Goal: Task Accomplishment & Management: Complete application form

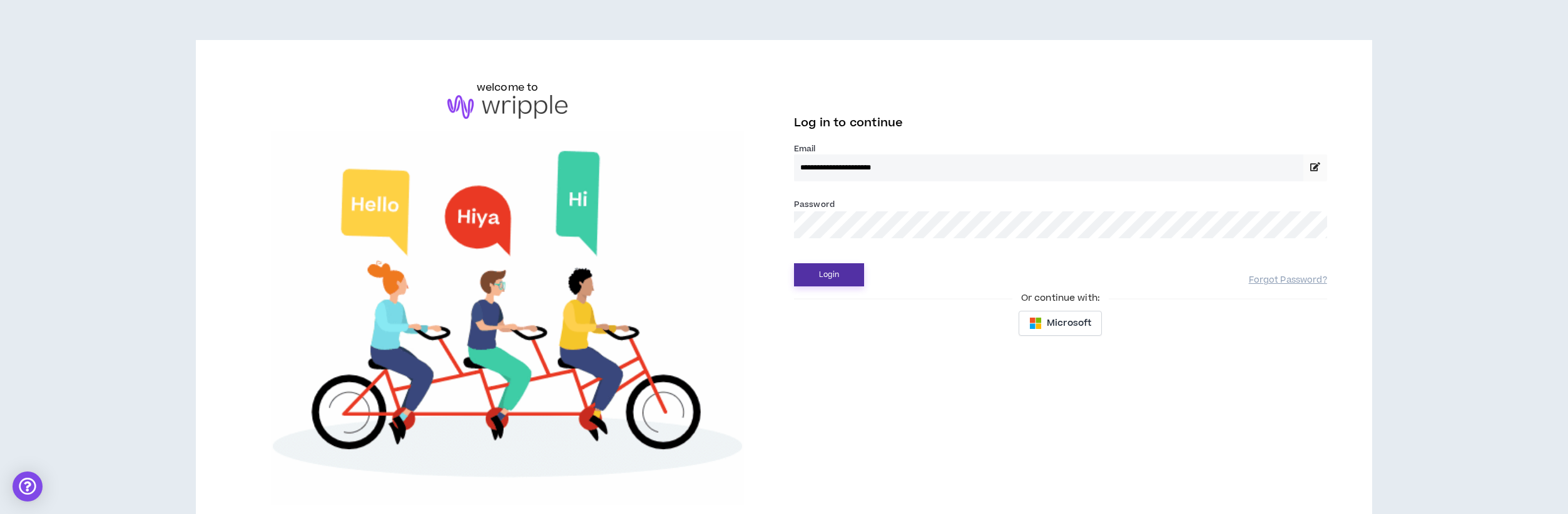
click at [836, 275] on button "Login" at bounding box center [828, 275] width 70 height 23
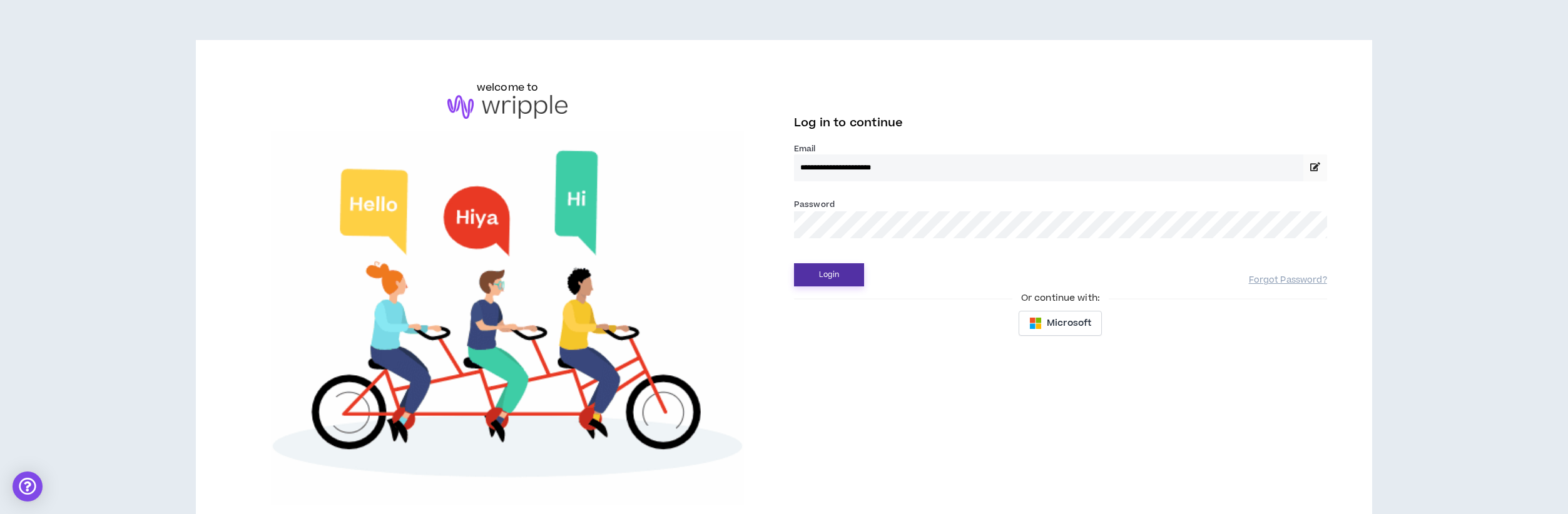
click at [818, 278] on button "Login" at bounding box center [828, 275] width 70 height 23
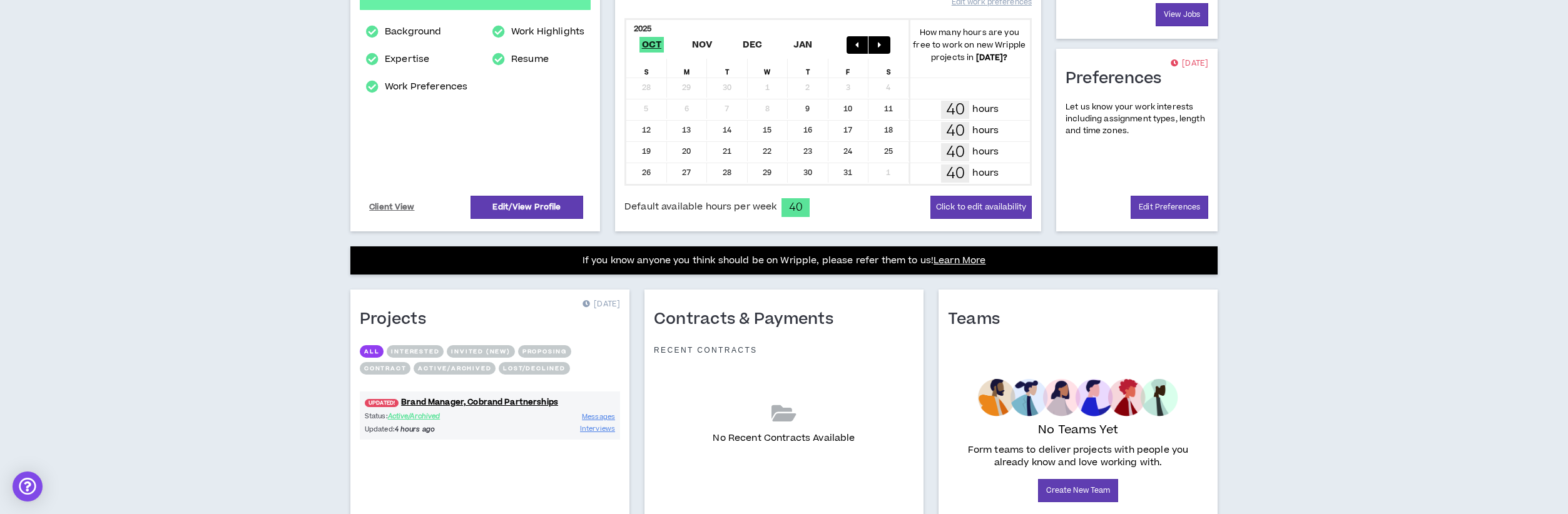
scroll to position [330, 0]
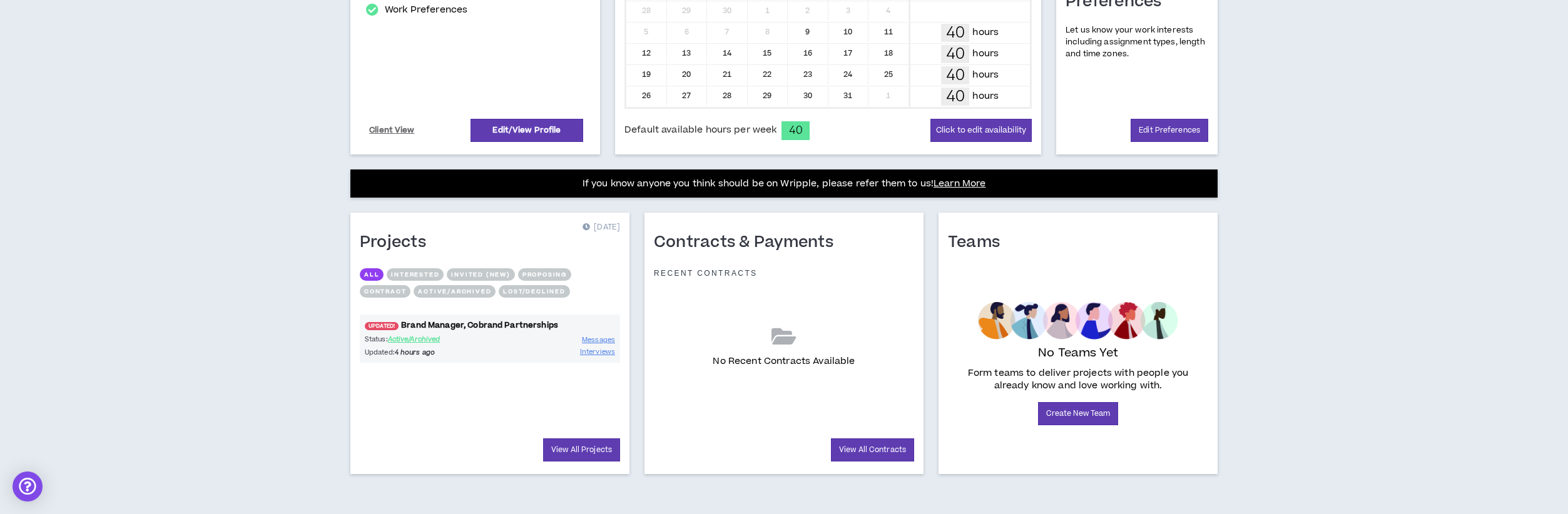
click at [503, 325] on link "UPDATED! Brand Manager, Cobrand Partnerships" at bounding box center [489, 325] width 260 height 12
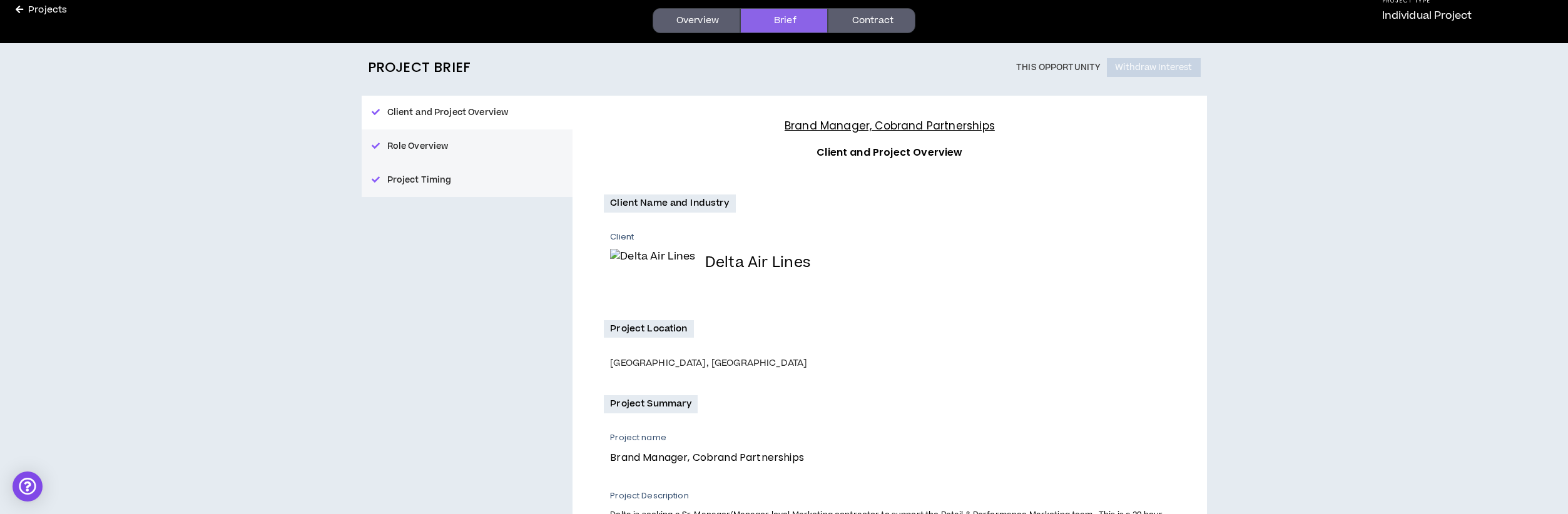
scroll to position [73, 0]
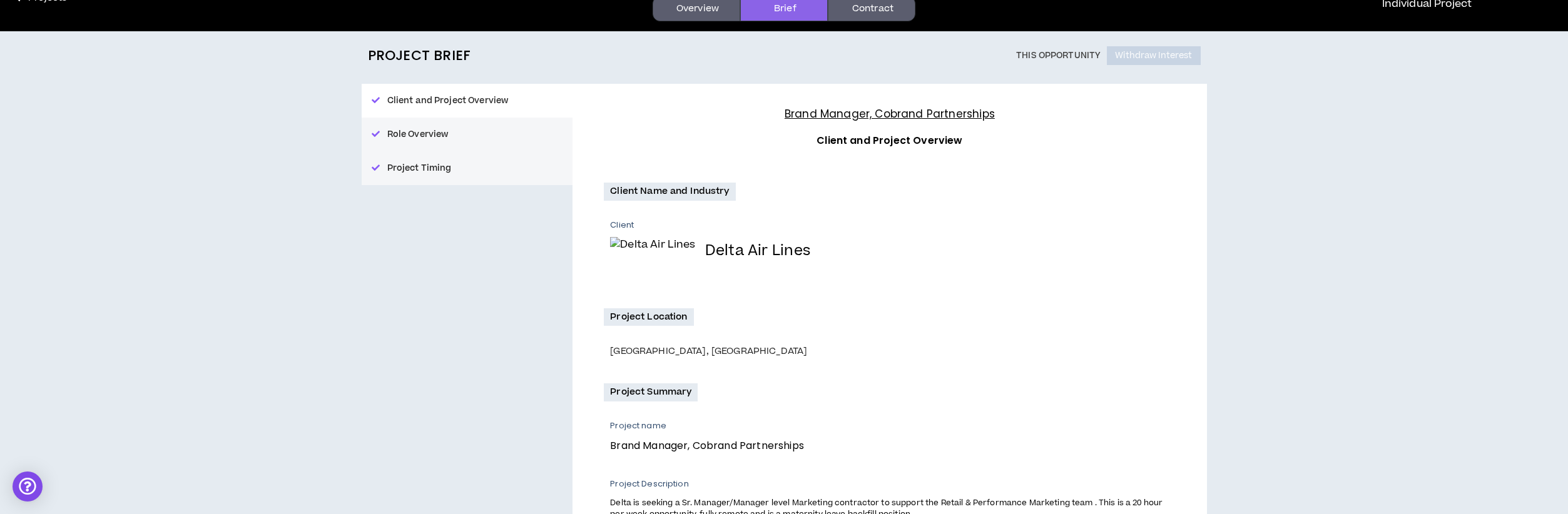
click at [432, 162] on button "Project Timing" at bounding box center [467, 168] width 212 height 34
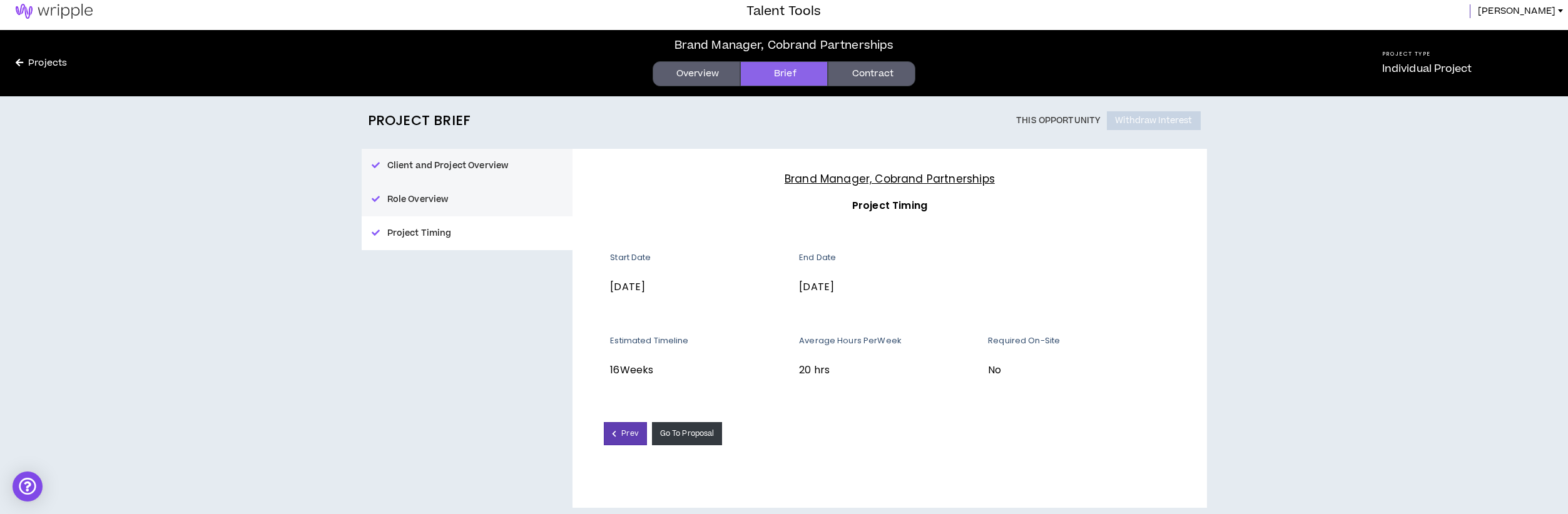
scroll to position [13, 0]
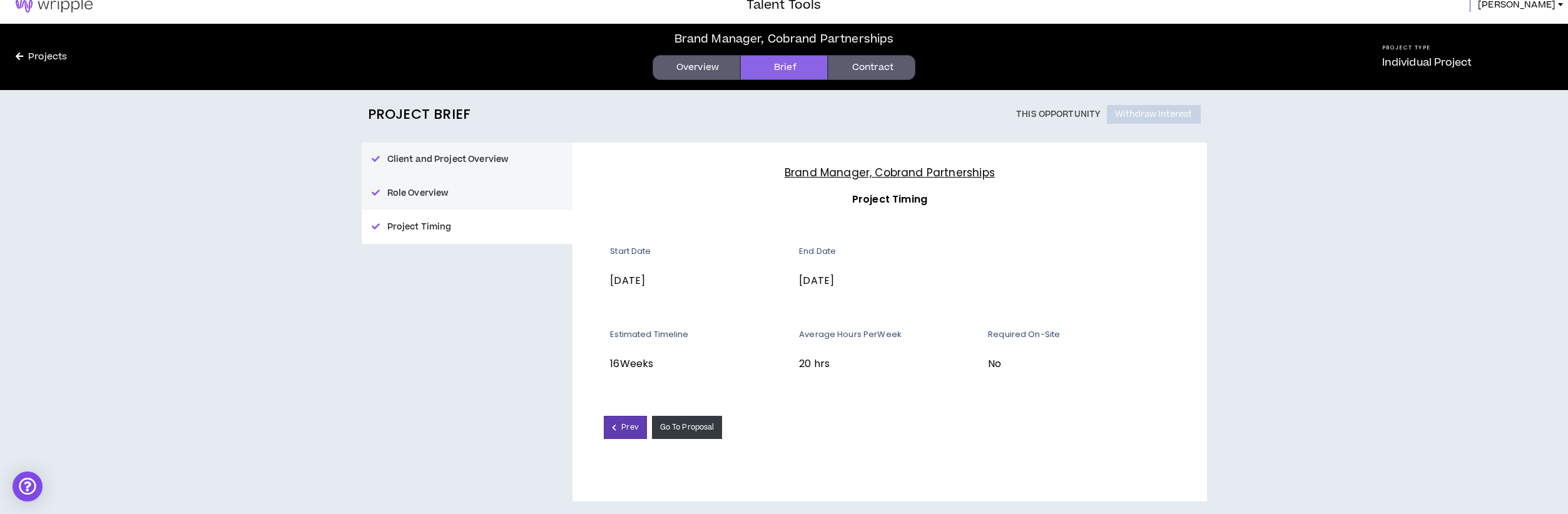
click at [431, 190] on button "Role Overview" at bounding box center [467, 193] width 212 height 34
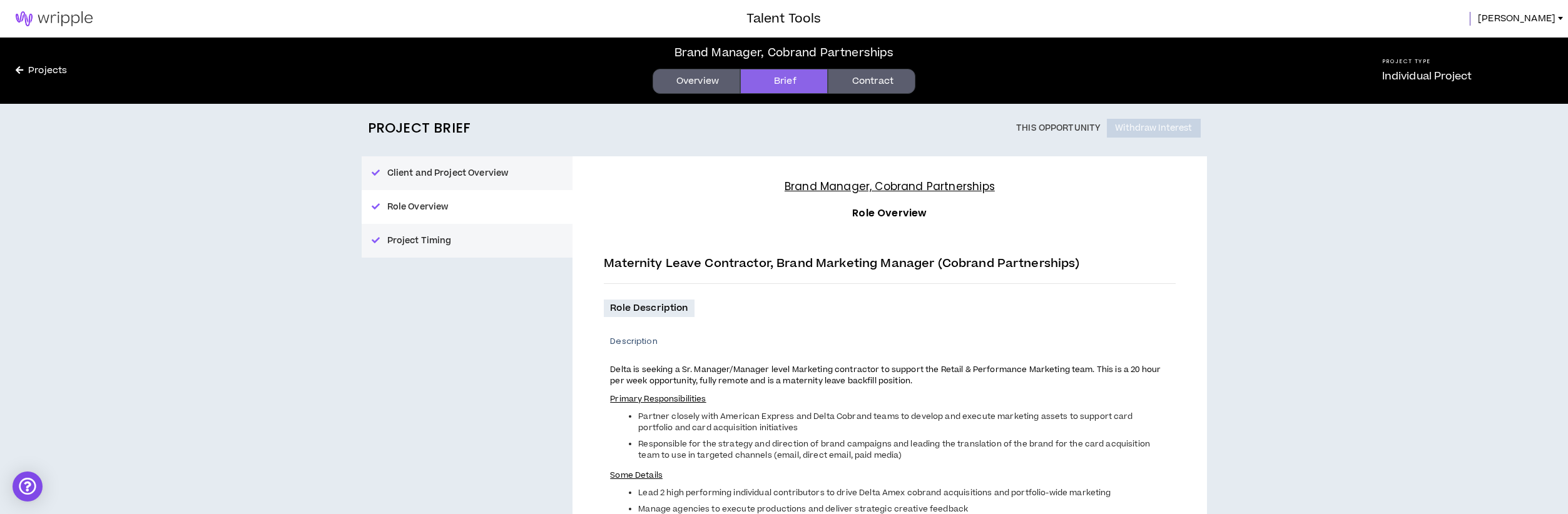
click at [459, 173] on button "Client and Project Overview" at bounding box center [467, 173] width 212 height 34
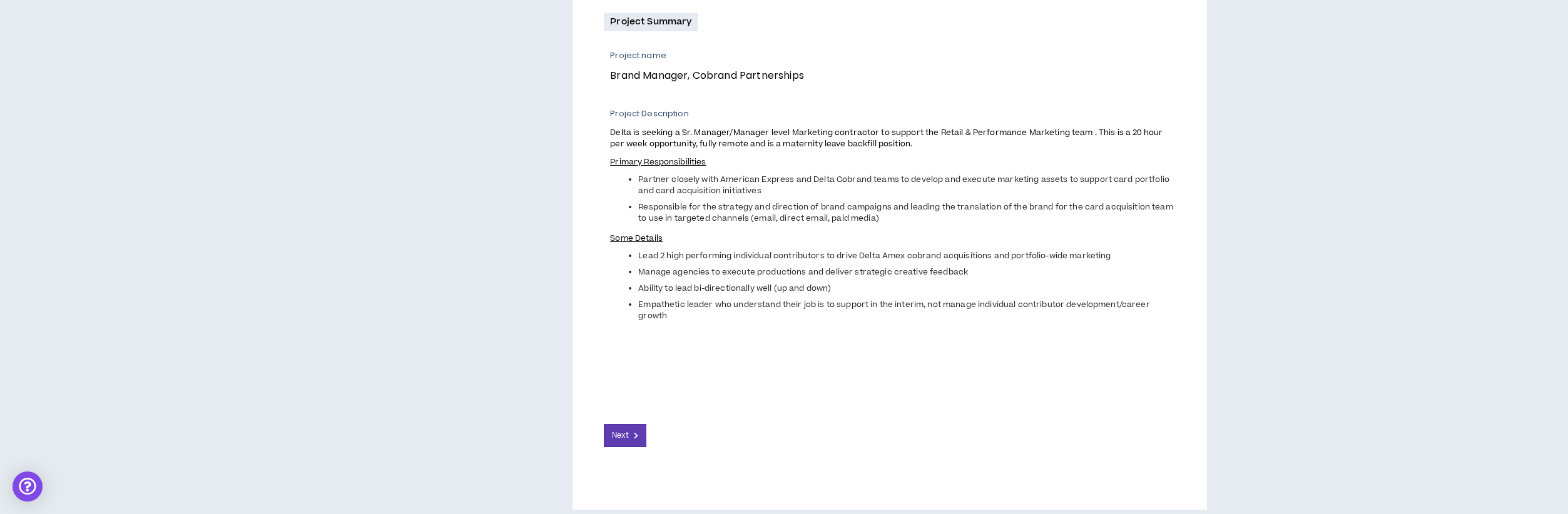
scroll to position [451, 0]
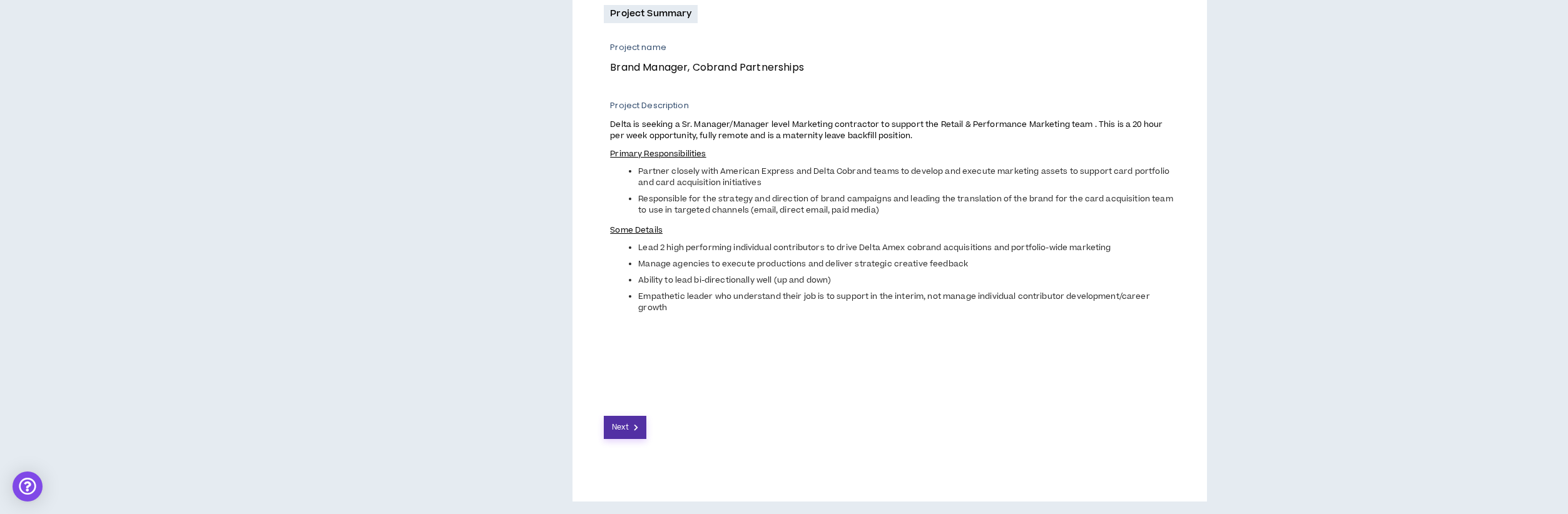
click at [626, 425] on span "Next" at bounding box center [620, 427] width 16 height 12
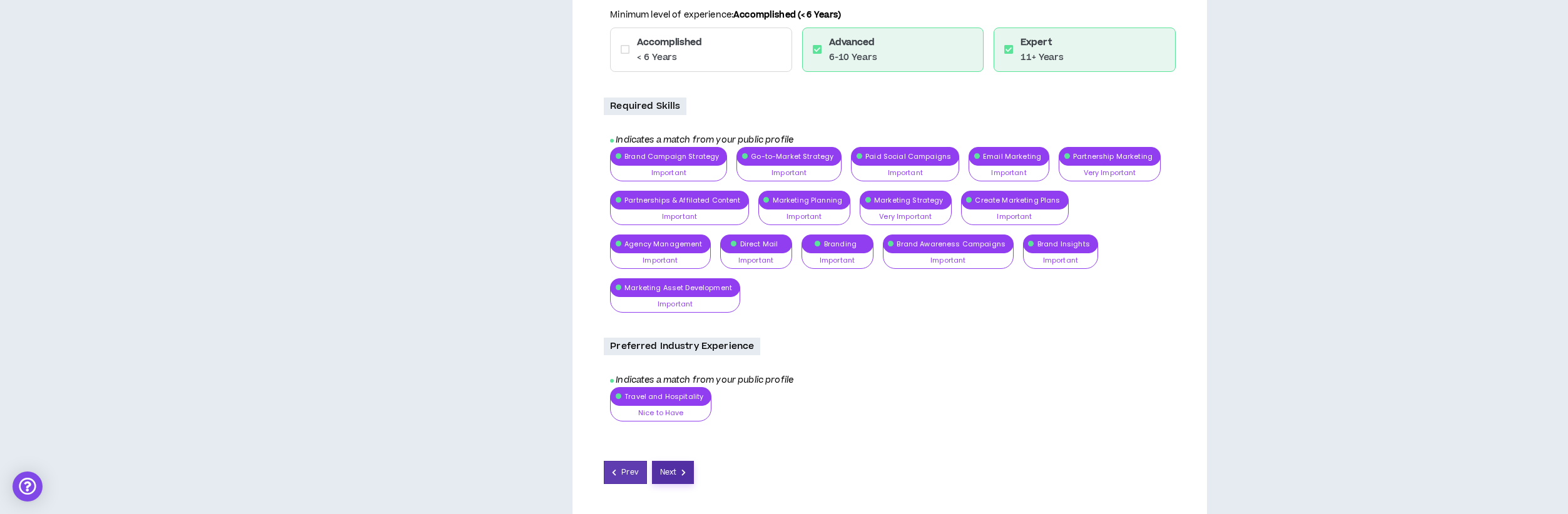
scroll to position [656, 0]
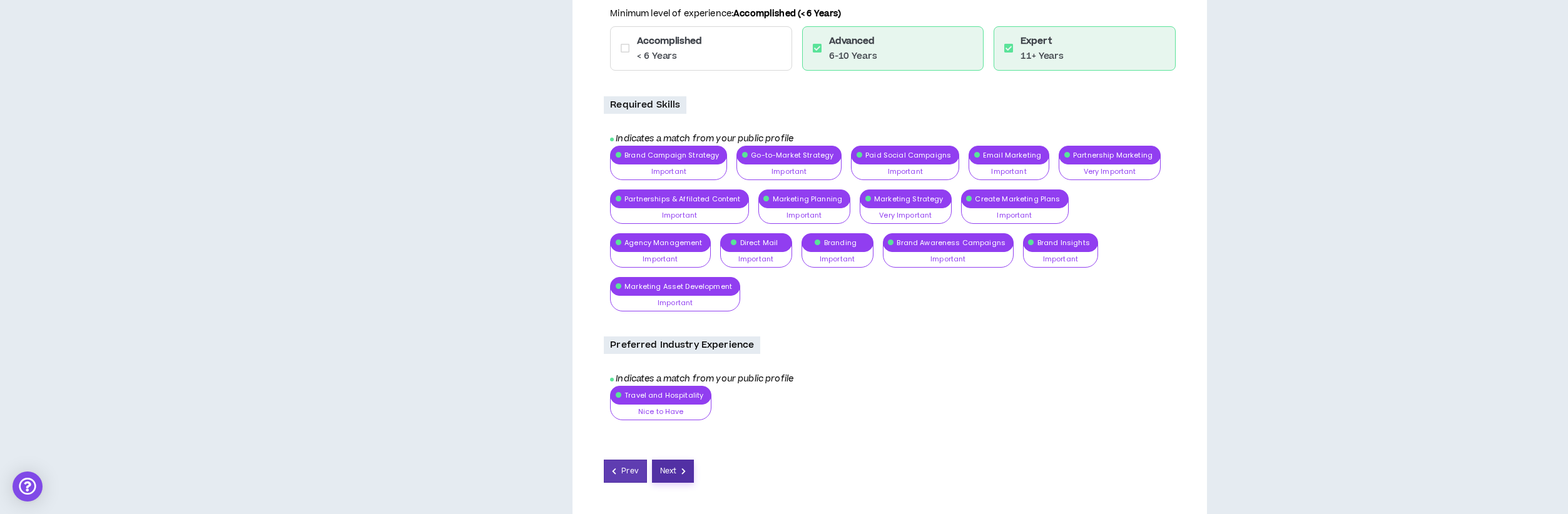
click at [675, 465] on span "Next" at bounding box center [668, 470] width 16 height 12
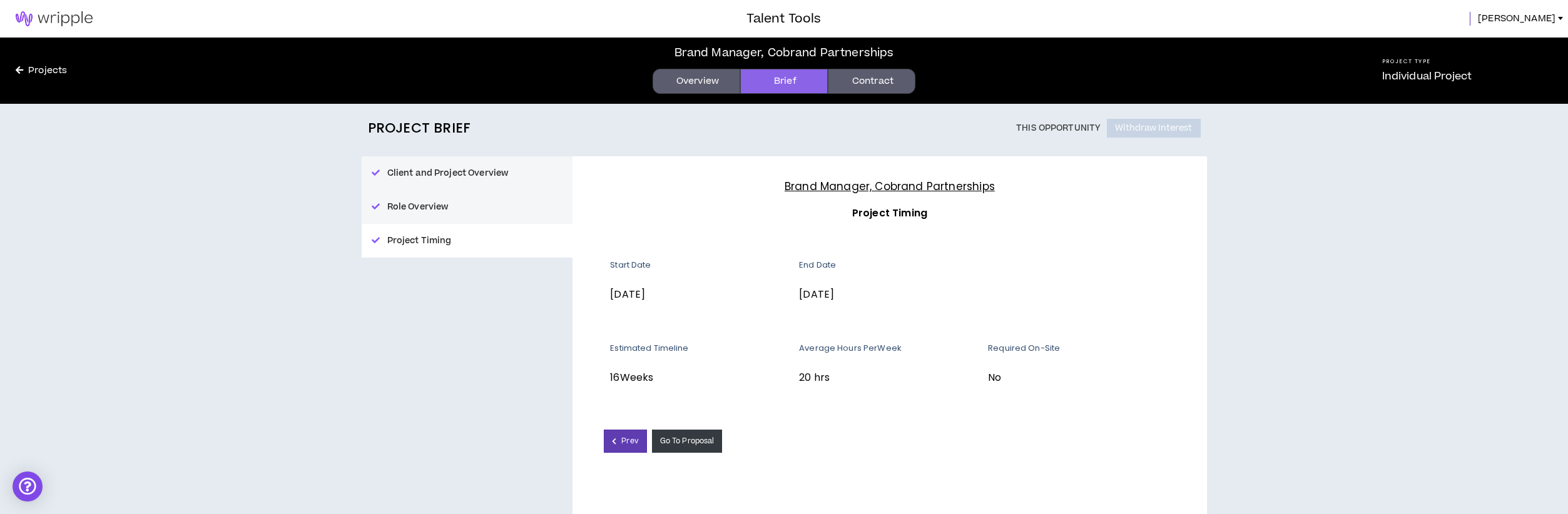
click at [879, 79] on link "Contract" at bounding box center [871, 81] width 87 height 25
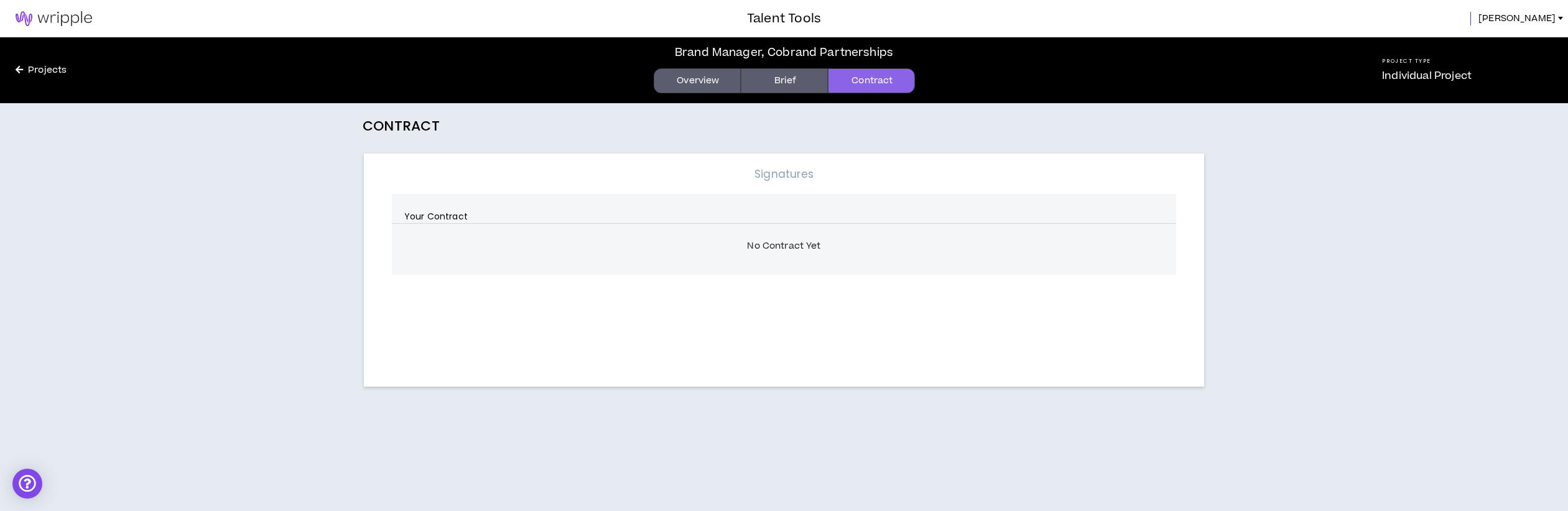
click at [699, 83] on link "Overview" at bounding box center [697, 80] width 87 height 25
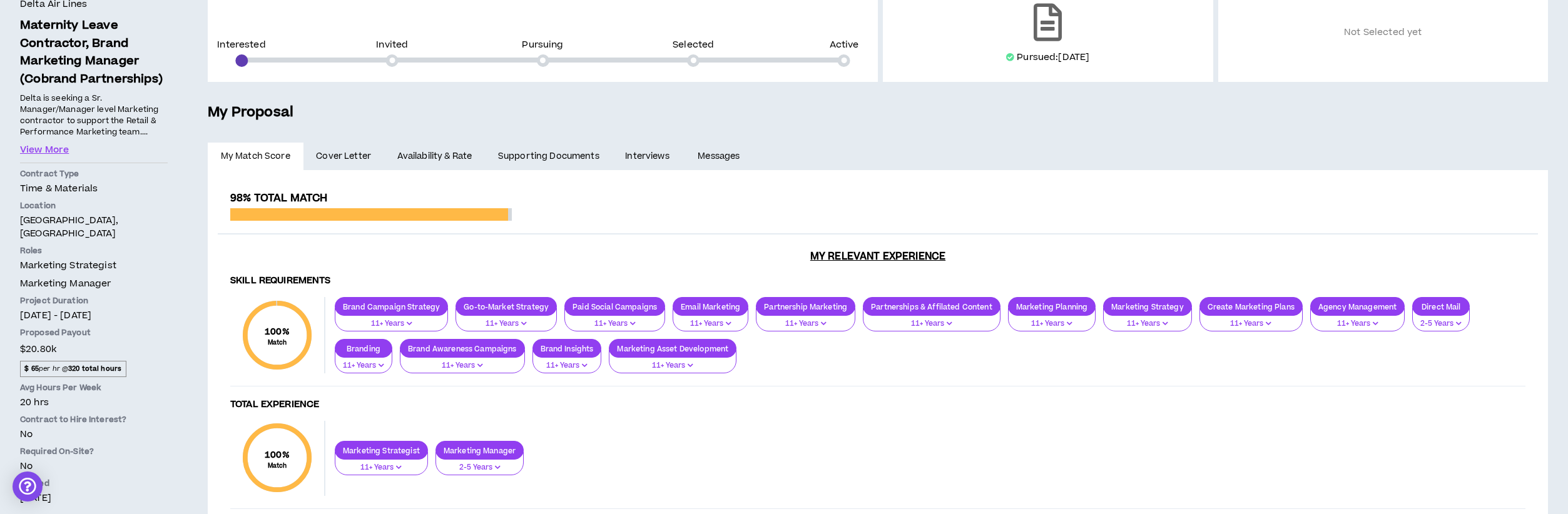
scroll to position [121, 0]
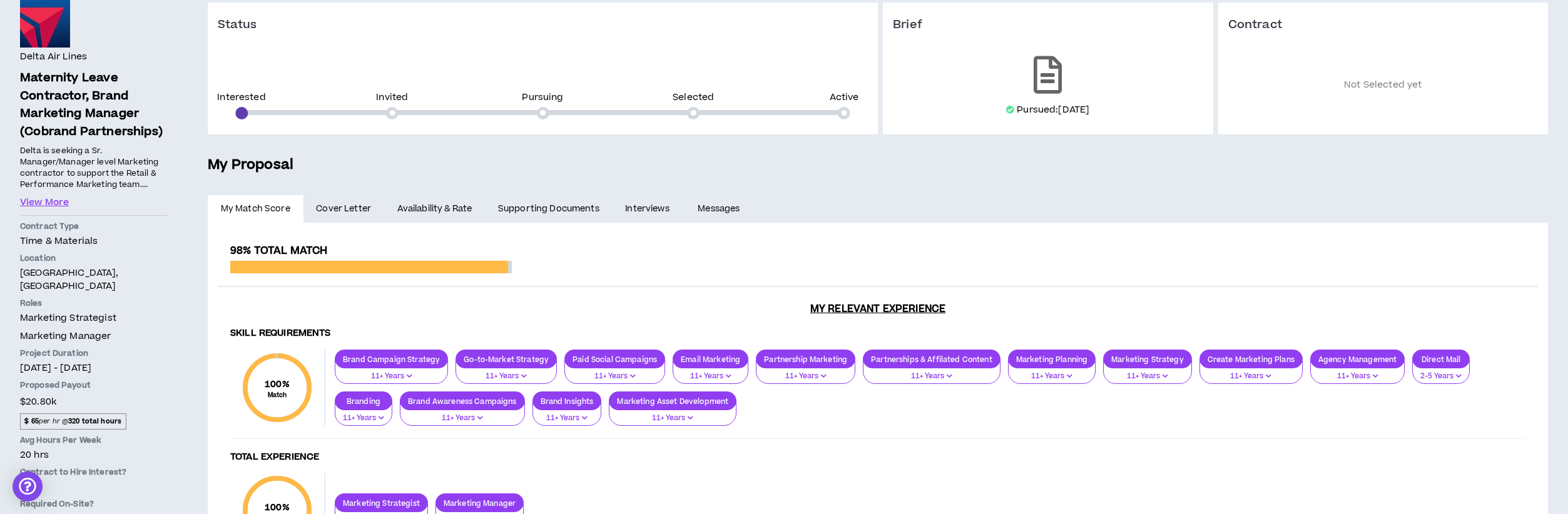
click at [583, 213] on link "Supporting Documents" at bounding box center [548, 208] width 127 height 28
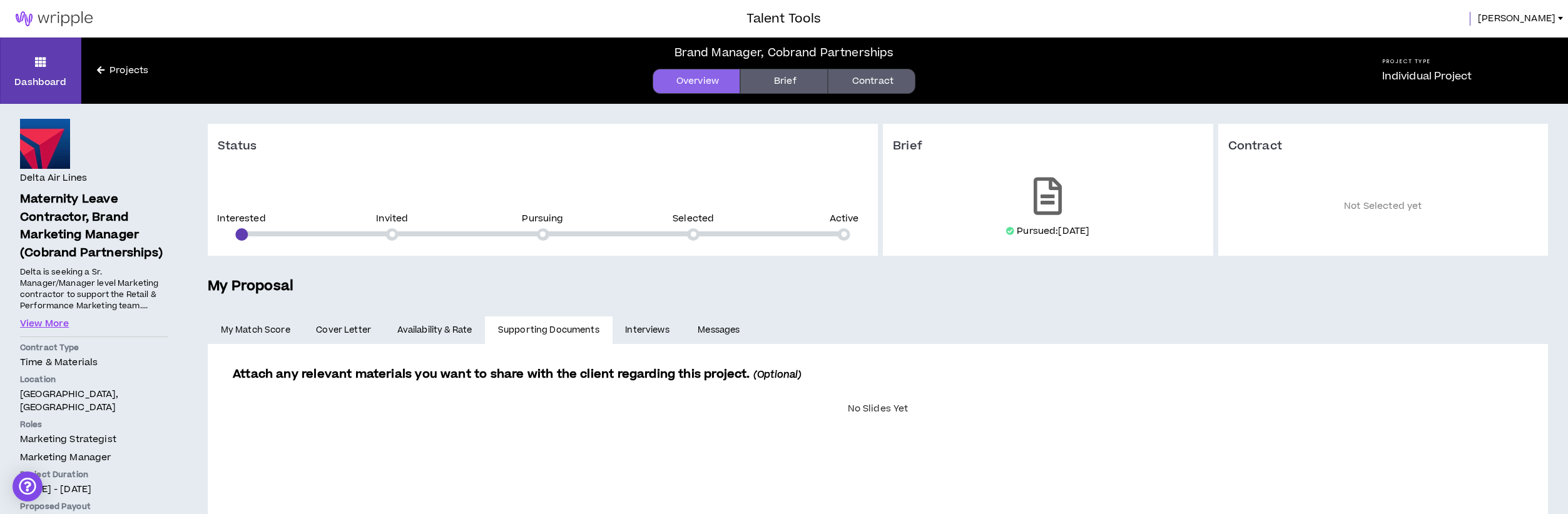
click at [252, 327] on link "My Match Score" at bounding box center [255, 330] width 96 height 28
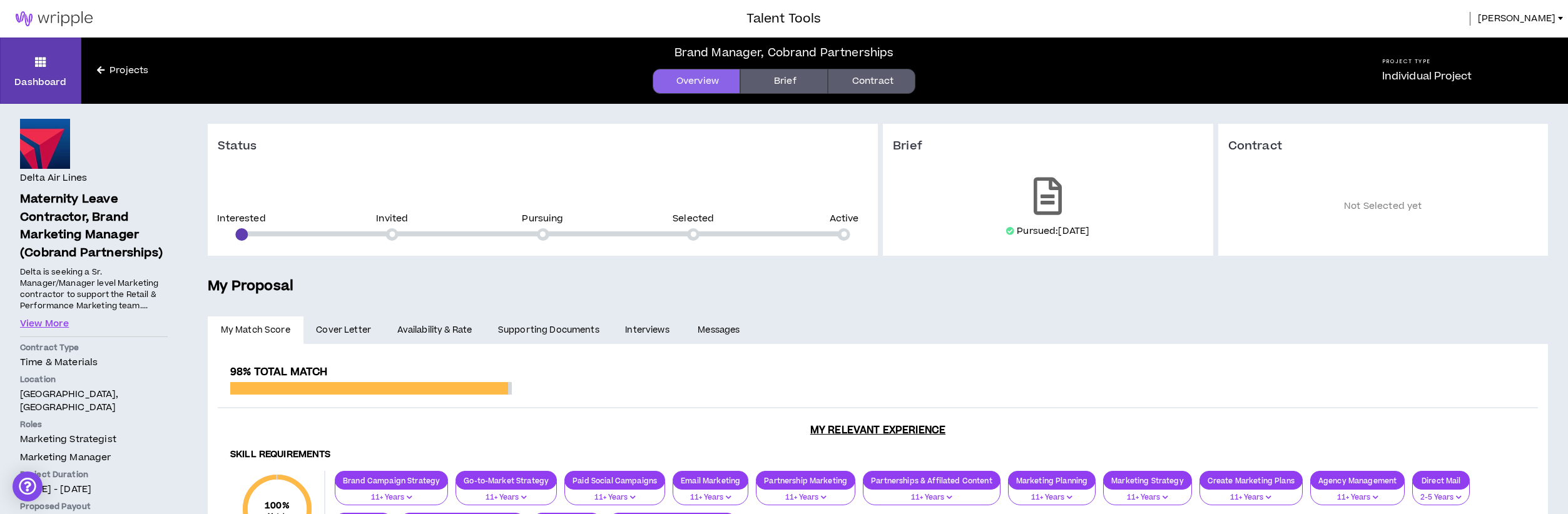
click at [880, 82] on link "Contract" at bounding box center [871, 81] width 87 height 25
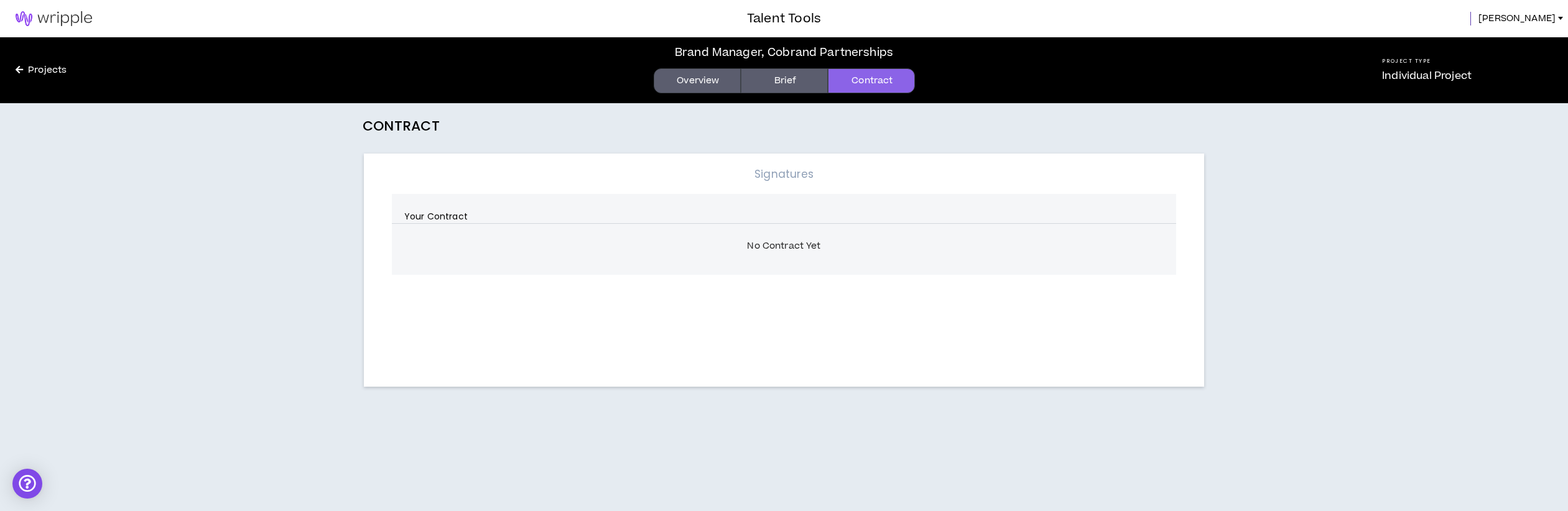
click at [795, 311] on div "Signatures Your Contract No Contract Yet" at bounding box center [784, 271] width 840 height 233
click at [784, 80] on link "Brief" at bounding box center [784, 80] width 87 height 25
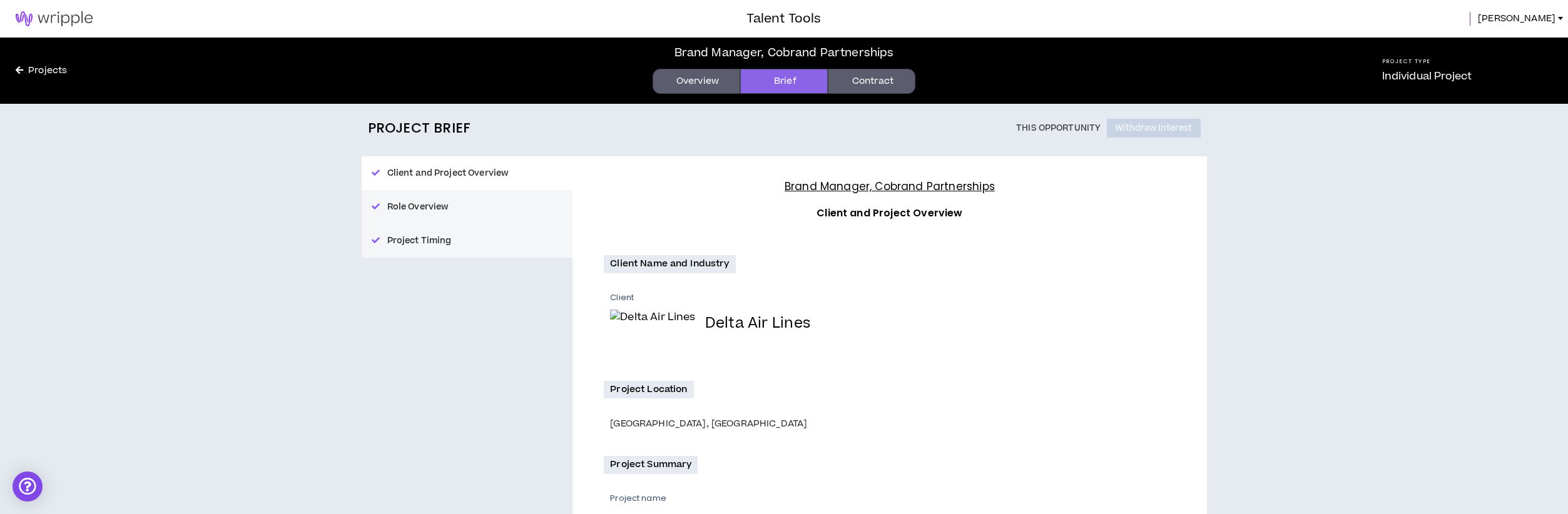
click at [707, 84] on link "Overview" at bounding box center [696, 81] width 87 height 25
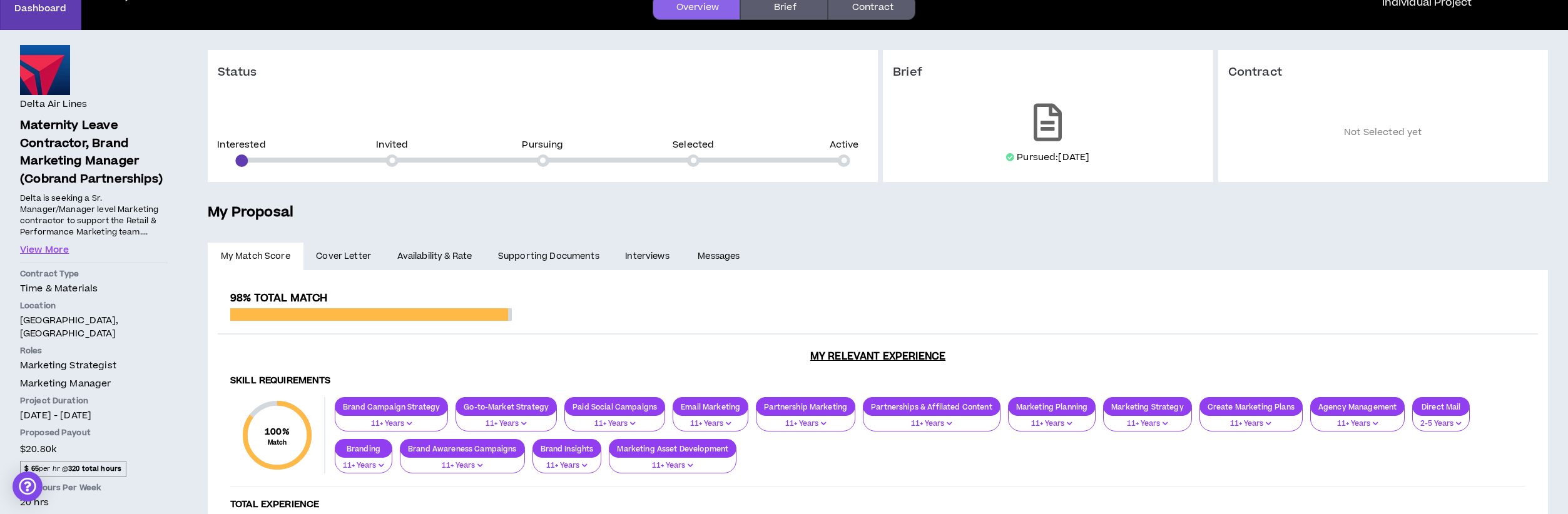
scroll to position [76, 0]
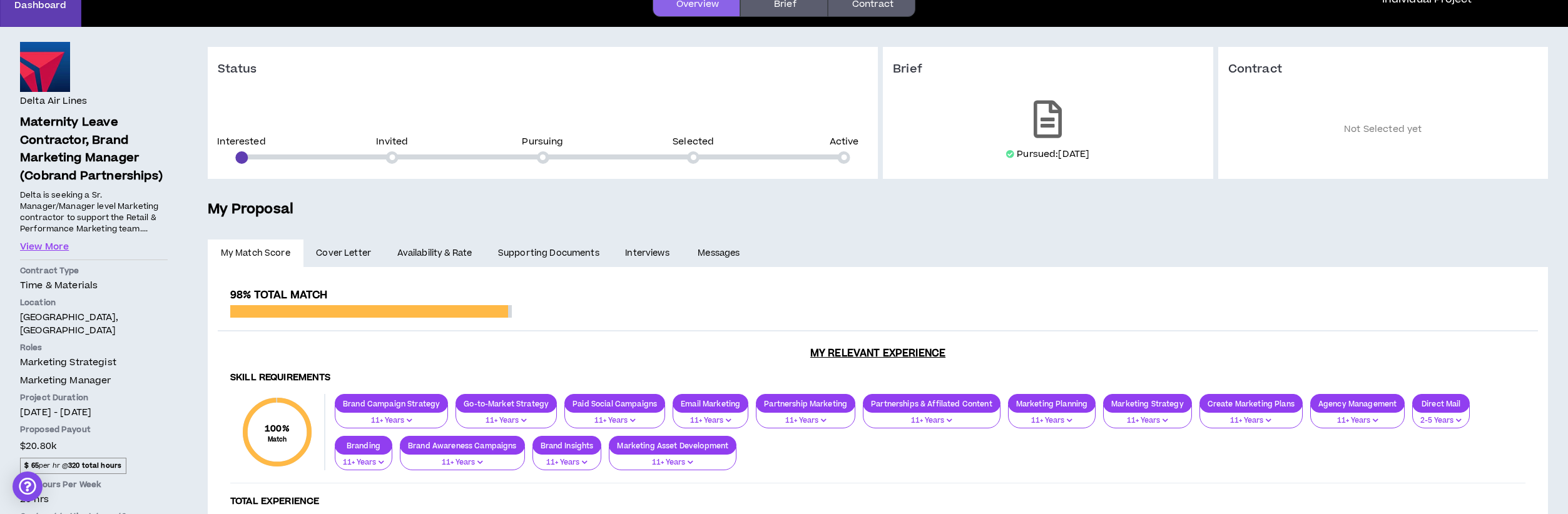
click at [784, 4] on link "Brief" at bounding box center [784, 4] width 87 height 25
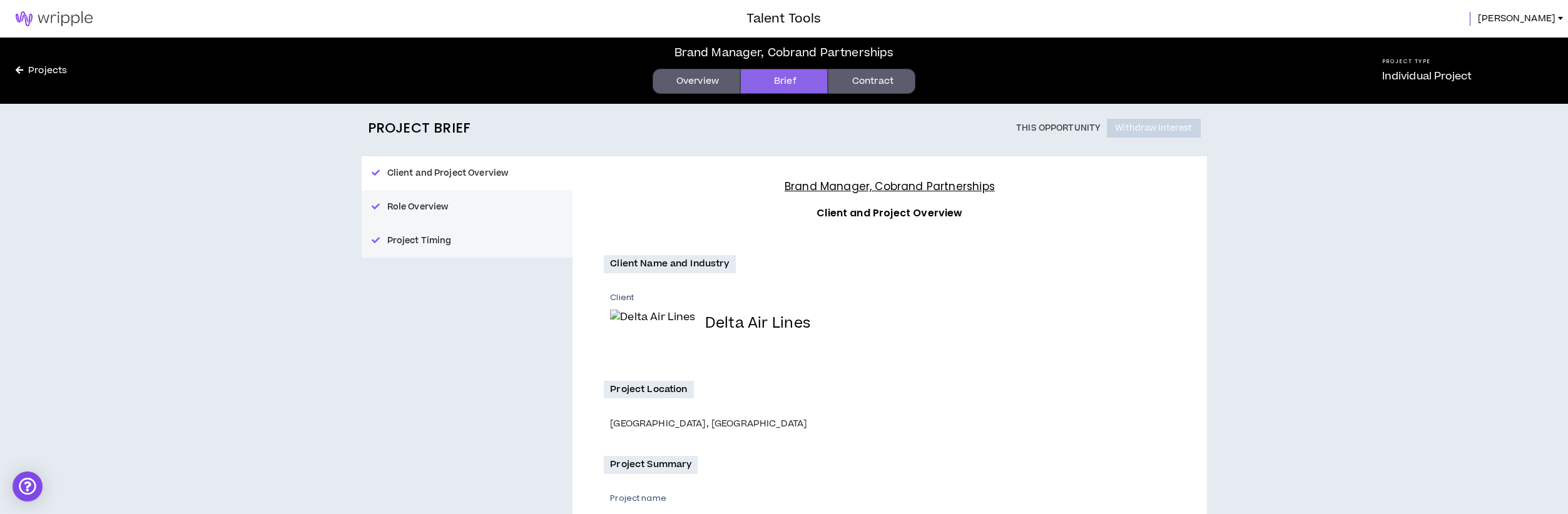
click at [691, 84] on link "Overview" at bounding box center [696, 81] width 87 height 25
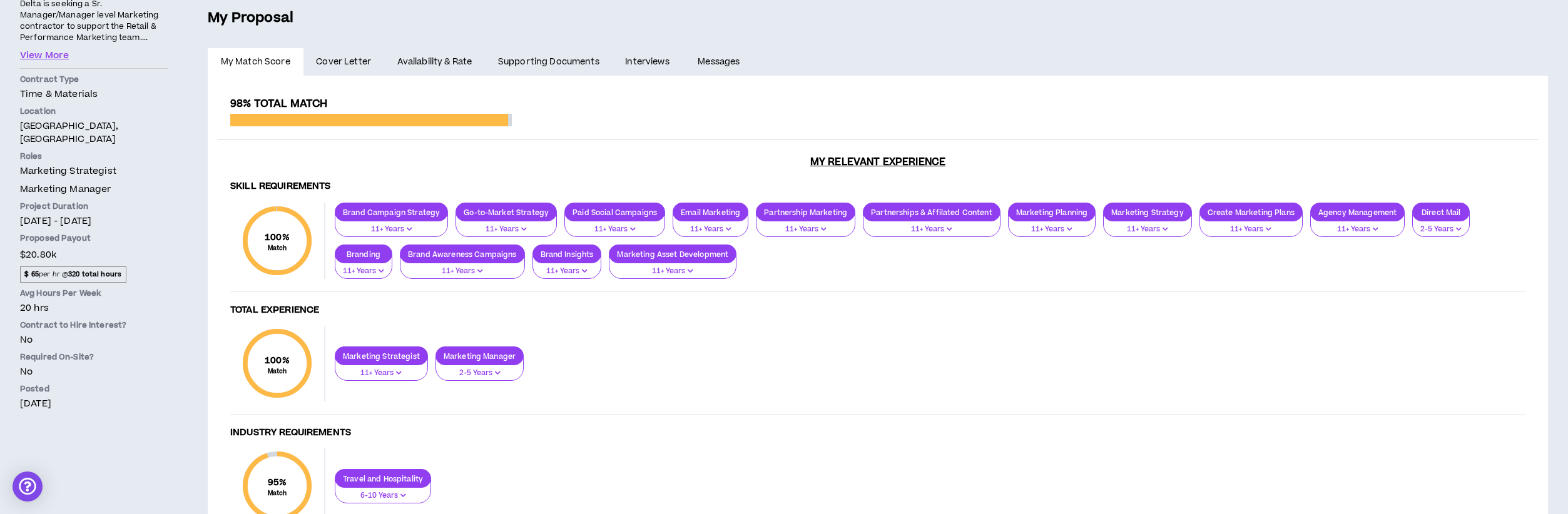
scroll to position [241, 0]
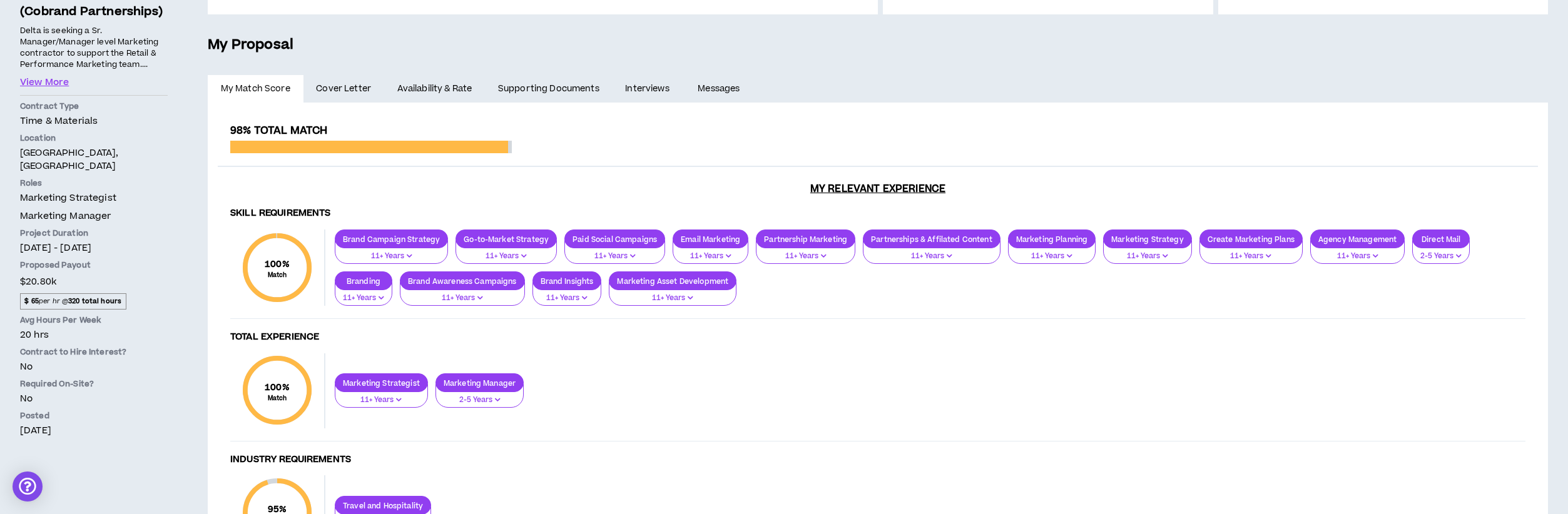
click at [453, 85] on link "Availability & Rate" at bounding box center [434, 88] width 101 height 28
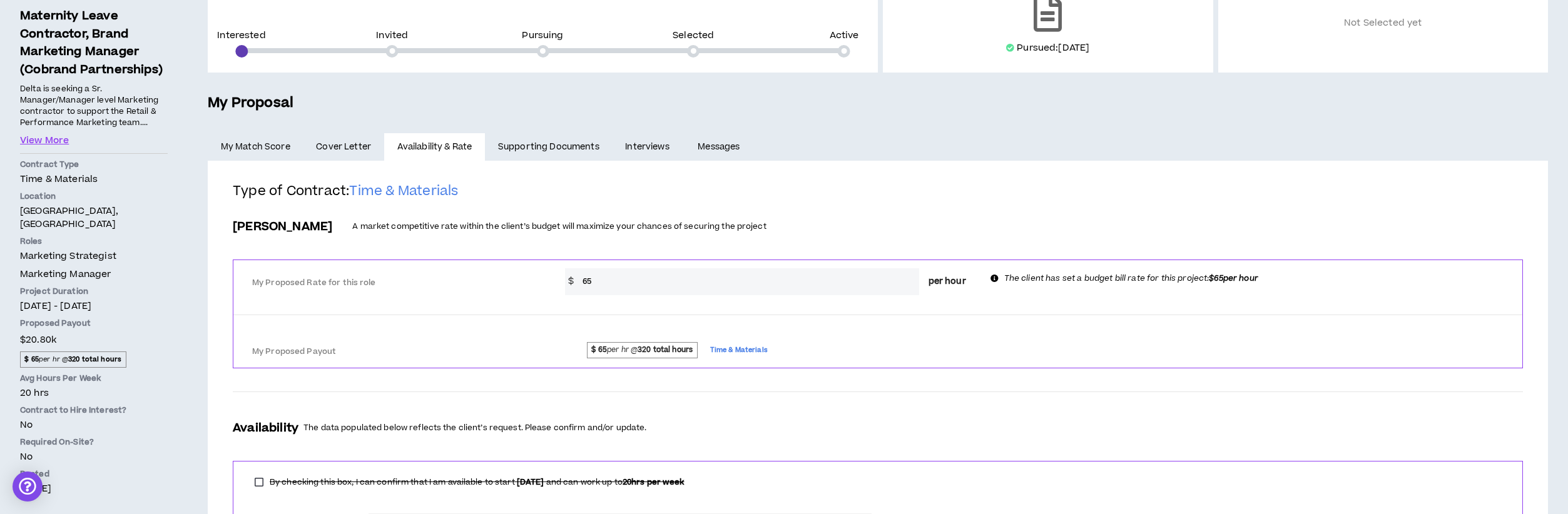
scroll to position [182, 0]
click at [59, 141] on button "View More" at bounding box center [44, 141] width 49 height 13
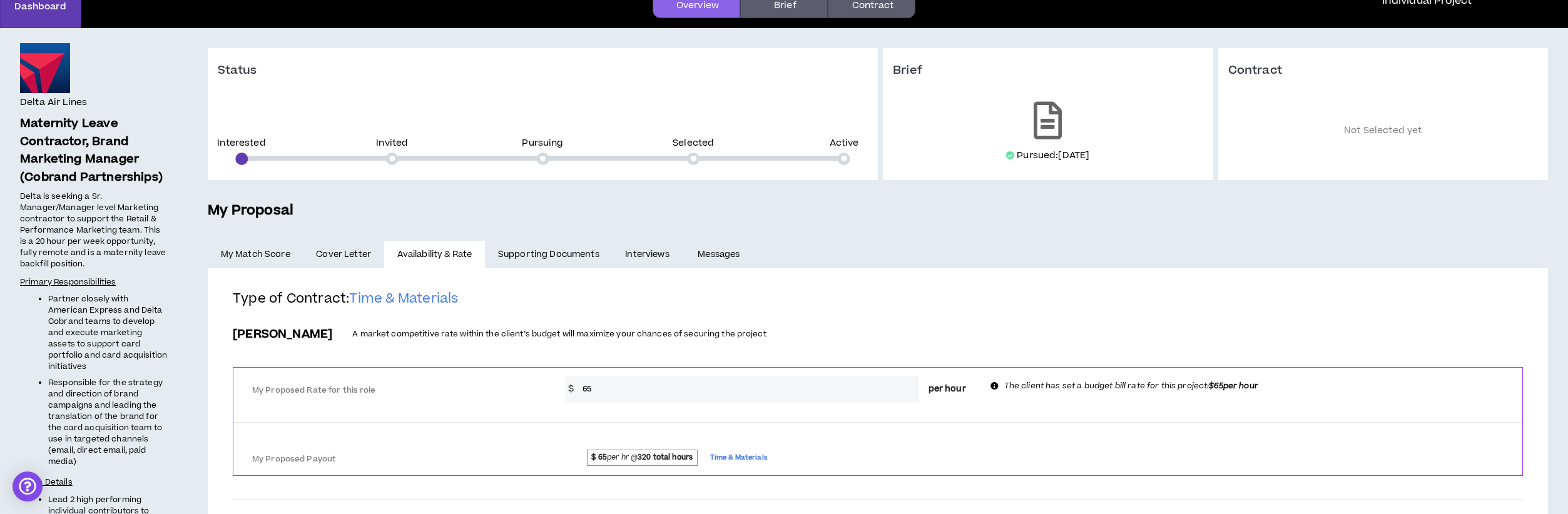
scroll to position [13, 0]
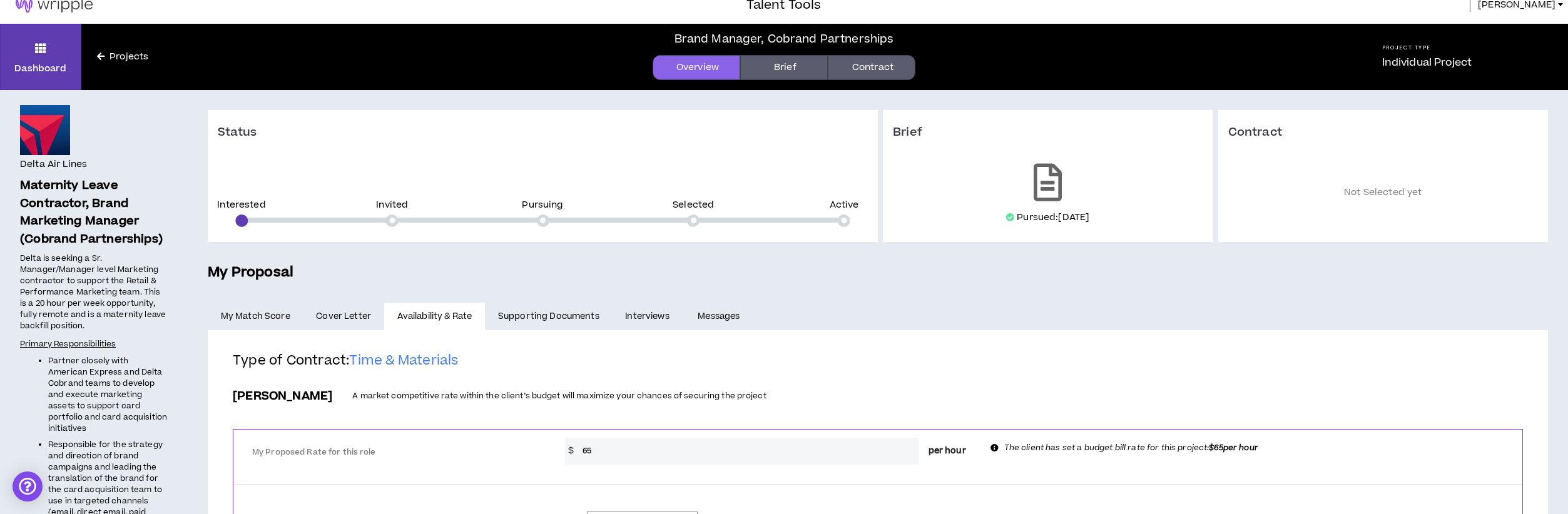
click at [796, 73] on link "Brief" at bounding box center [784, 68] width 87 height 25
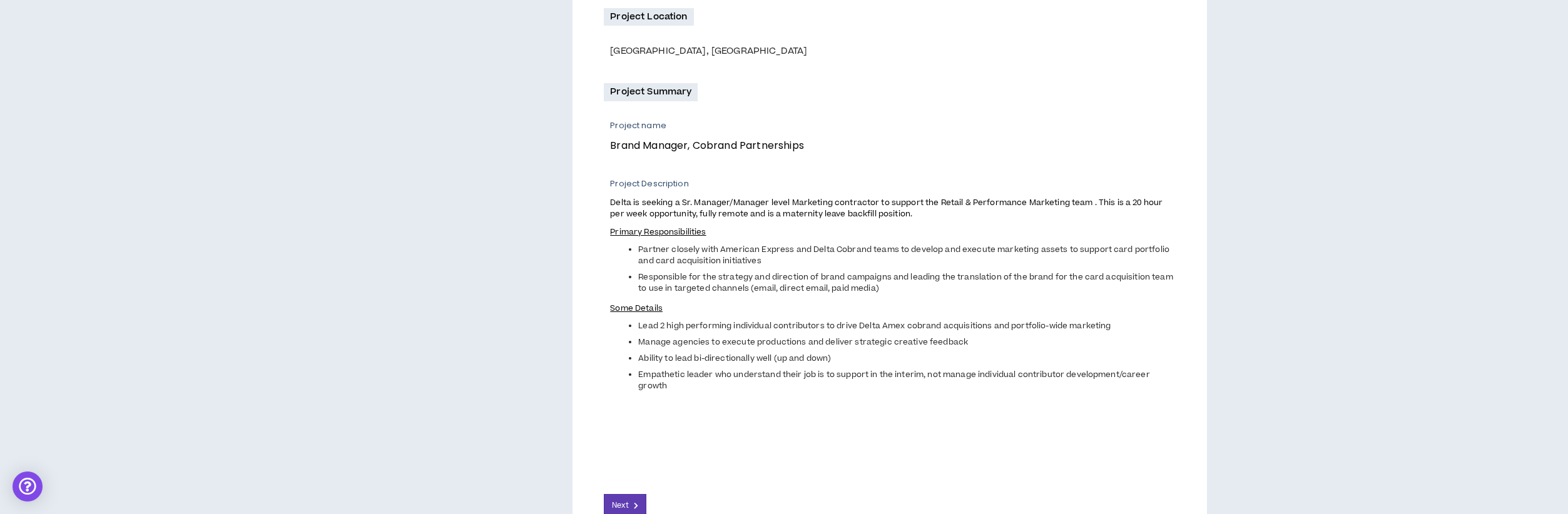
scroll to position [451, 0]
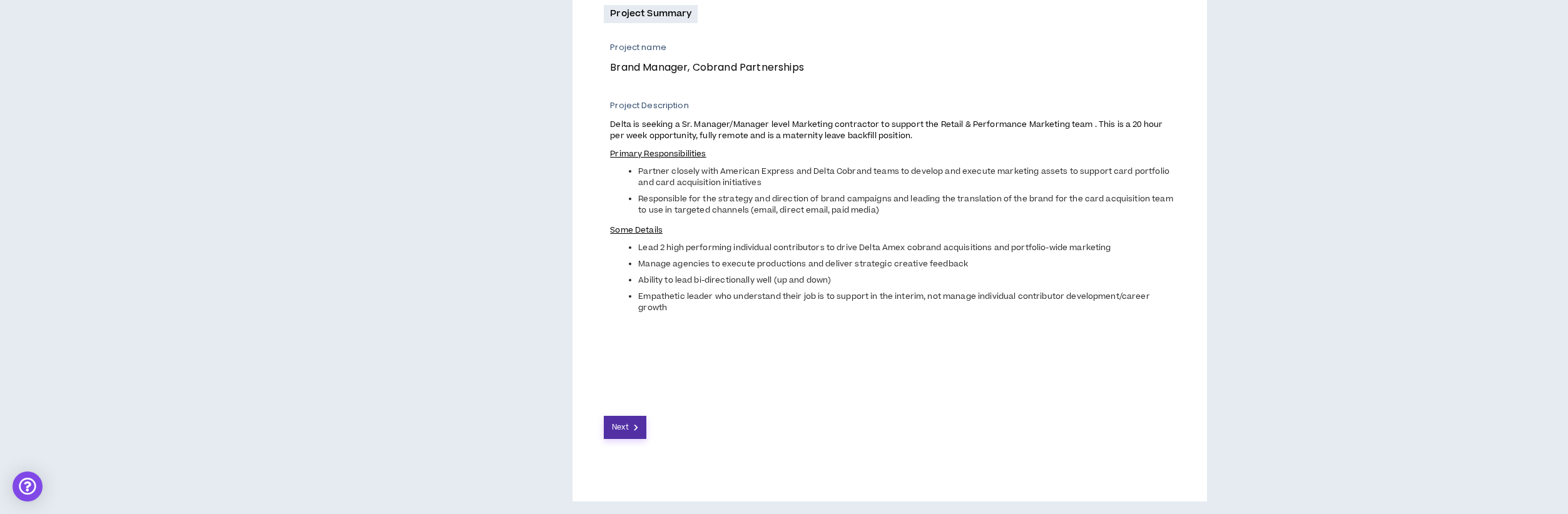
click at [628, 430] on span "Next" at bounding box center [620, 427] width 16 height 12
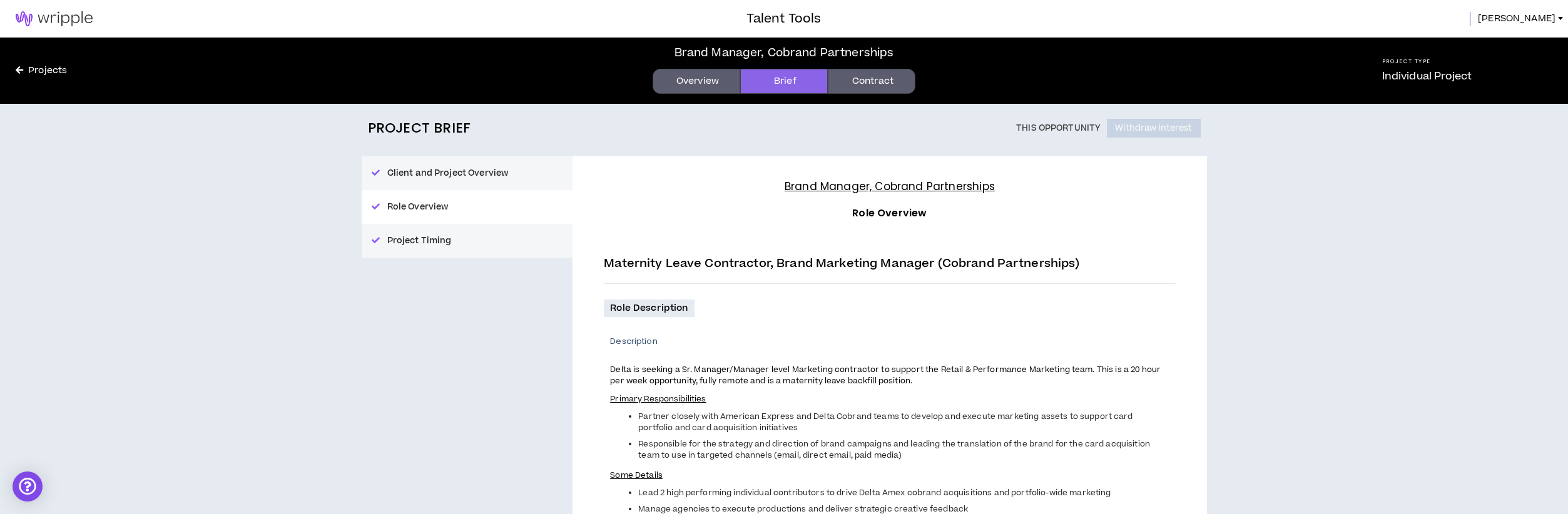
click at [711, 82] on link "Overview" at bounding box center [696, 81] width 87 height 25
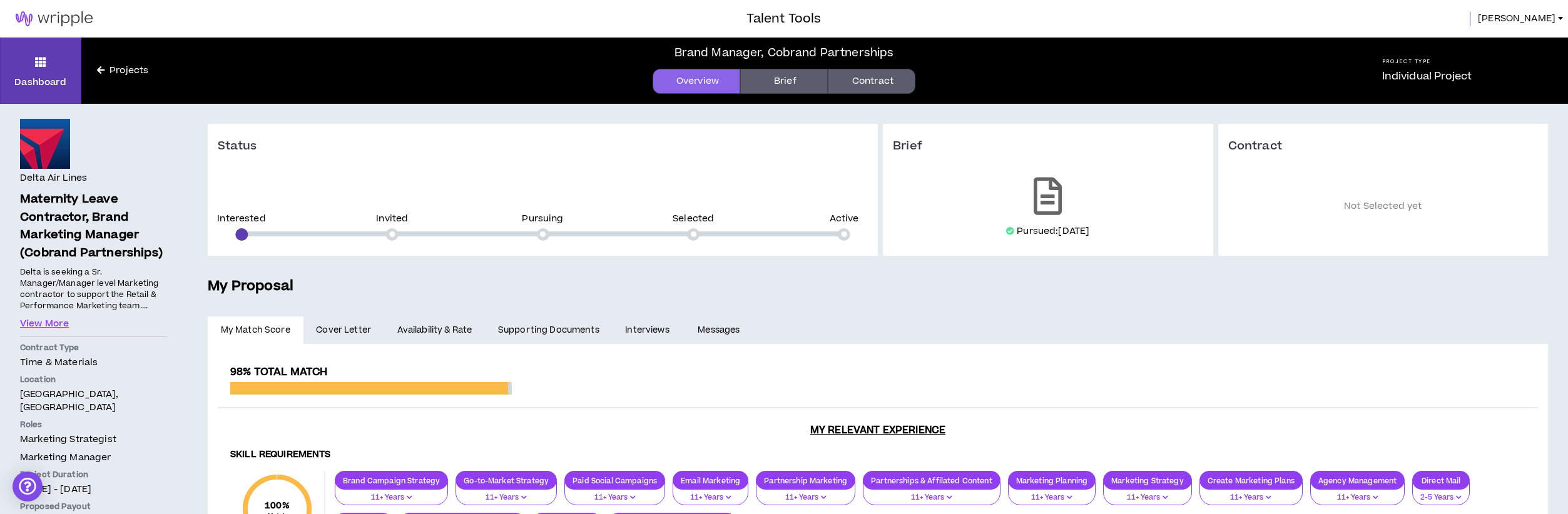
click at [781, 77] on link "Brief" at bounding box center [784, 81] width 87 height 25
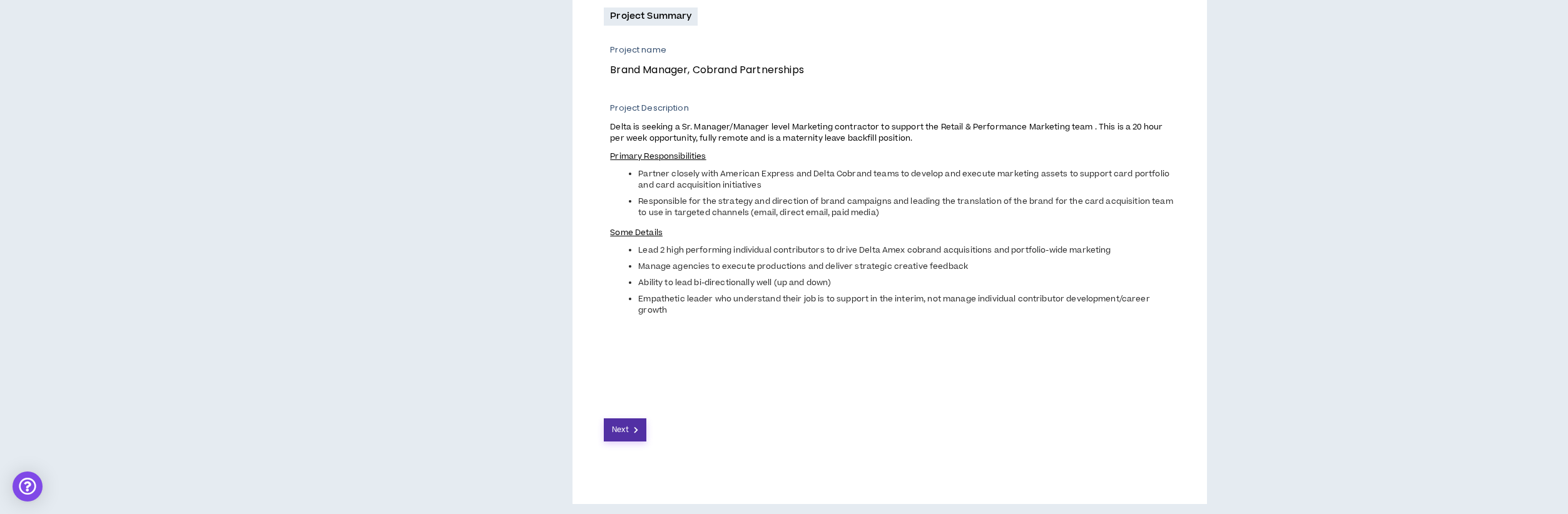
click at [627, 425] on span "Next" at bounding box center [620, 430] width 16 height 12
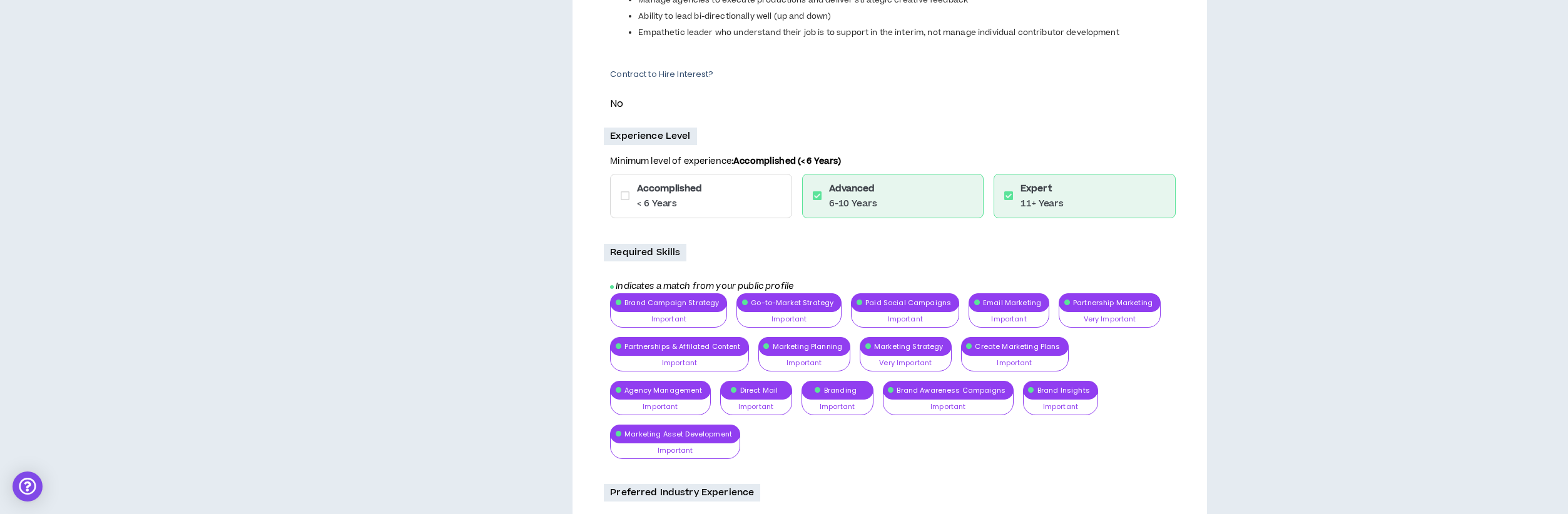
scroll to position [510, 0]
